Goal: Find specific page/section: Find specific page/section

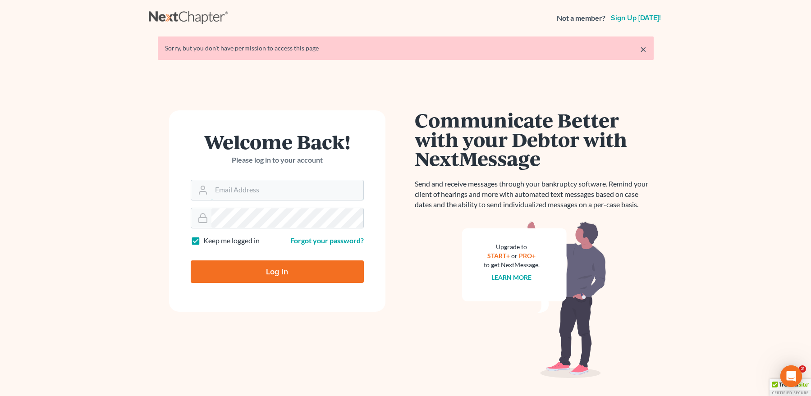
type input "mpaulberkenlaw@gmail.com"
click at [265, 271] on input "Log In" at bounding box center [277, 271] width 173 height 23
type input "Thinking..."
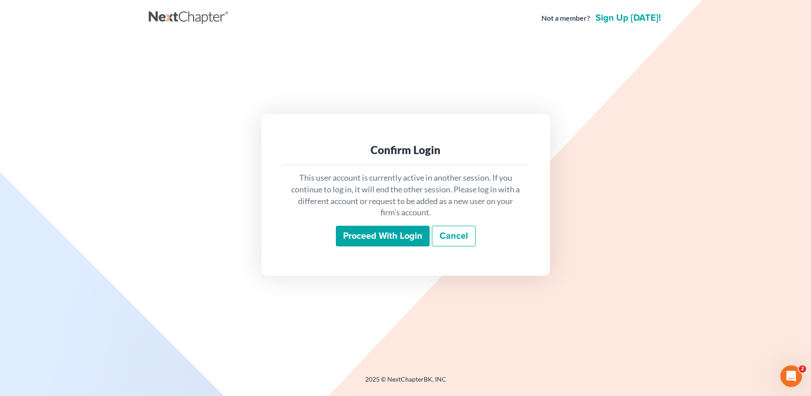
click at [357, 239] on input "Proceed with login" at bounding box center [383, 236] width 94 height 21
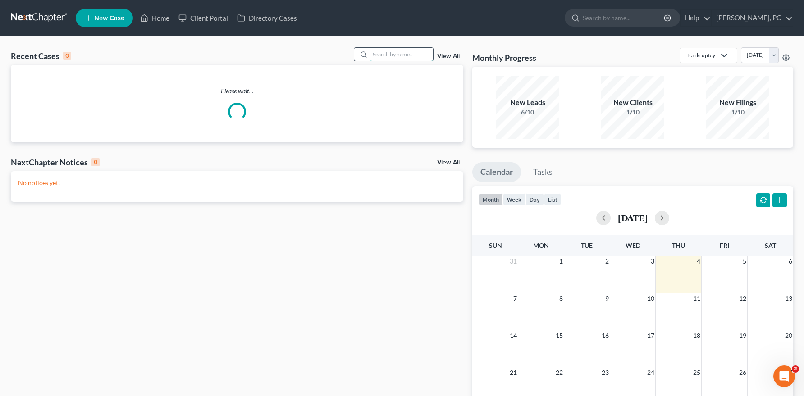
click at [381, 52] on input "search" at bounding box center [401, 54] width 63 height 13
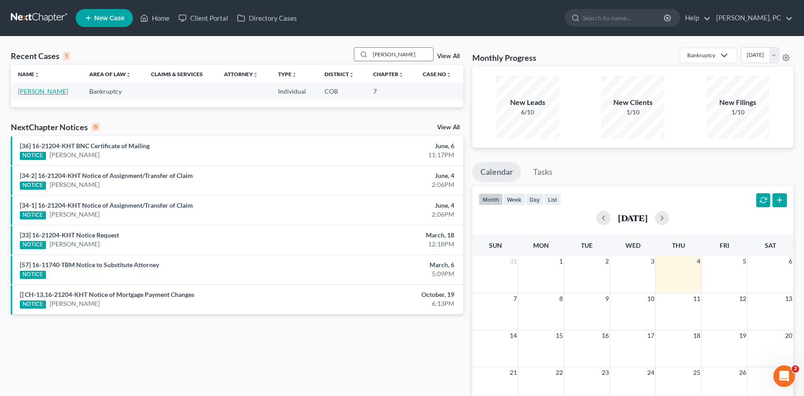
type input "james brewer"
click at [56, 88] on link "Brewer, James" at bounding box center [43, 91] width 50 height 8
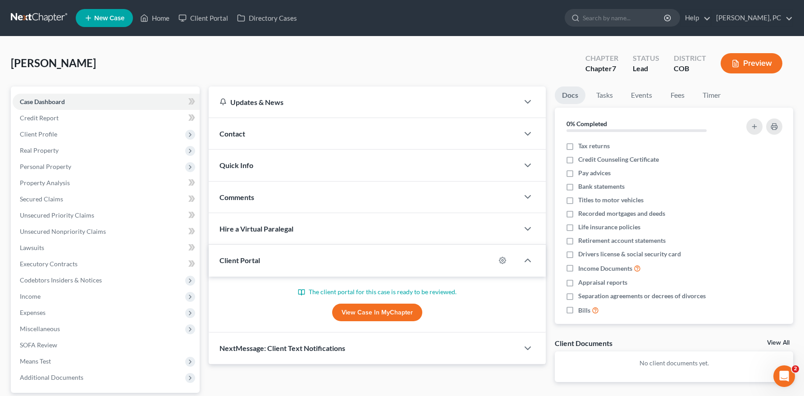
click at [362, 314] on link "View Case in MyChapter" at bounding box center [377, 313] width 90 height 18
